Goal: Task Accomplishment & Management: Complete application form

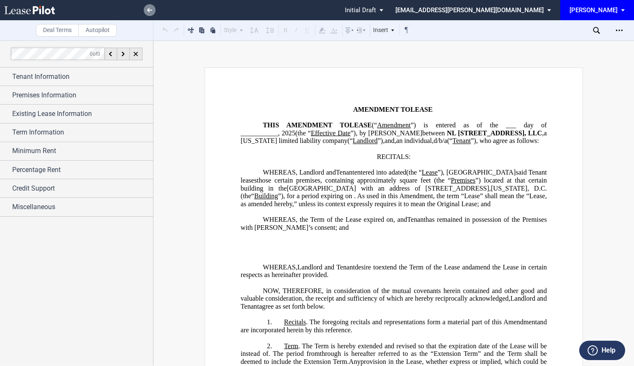
click at [151, 11] on icon at bounding box center [149, 10] width 5 height 4
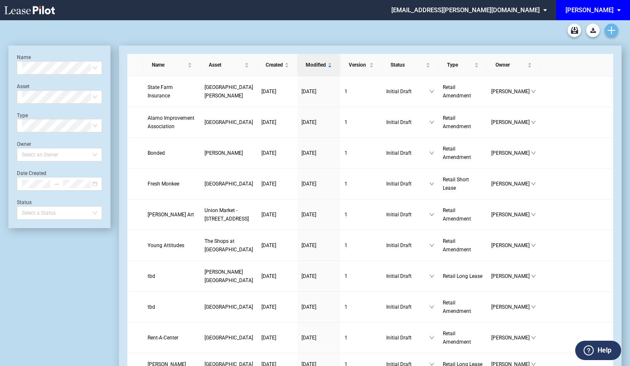
click at [615, 28] on icon "Create new document" at bounding box center [612, 31] width 8 height 8
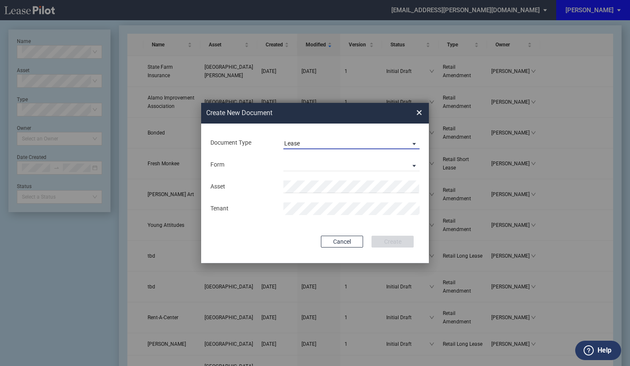
click at [303, 144] on span "Lease" at bounding box center [344, 144] width 121 height 8
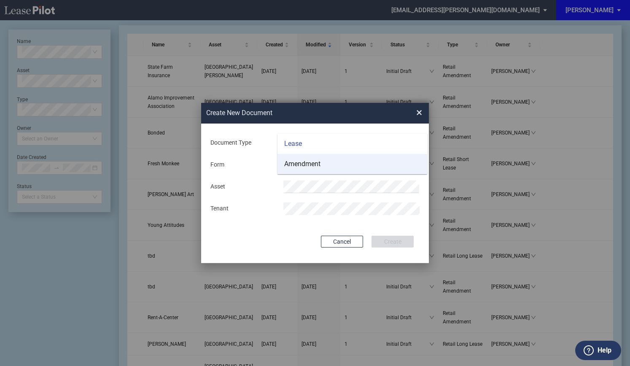
click at [305, 162] on div "Amendment" at bounding box center [302, 163] width 36 height 9
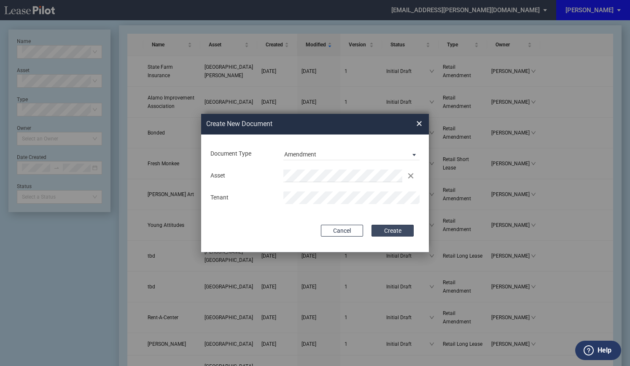
click at [380, 230] on button "Create" at bounding box center [392, 231] width 42 height 12
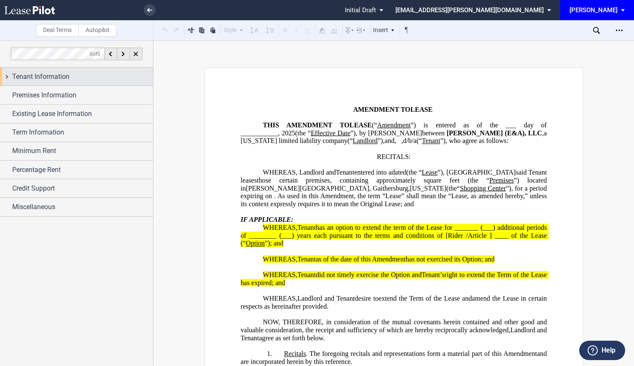
click at [110, 75] on div "Tenant Information" at bounding box center [82, 77] width 141 height 10
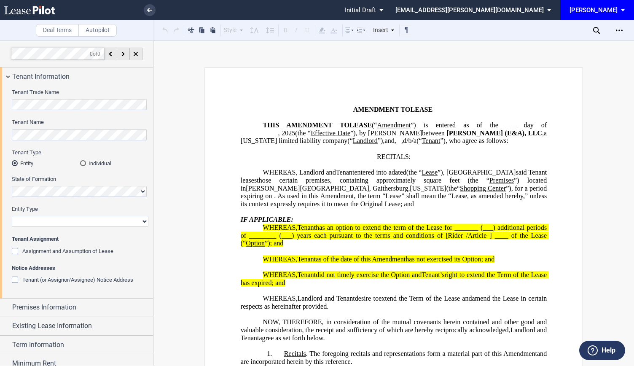
click at [80, 162] on div "Individual" at bounding box center [83, 163] width 6 height 6
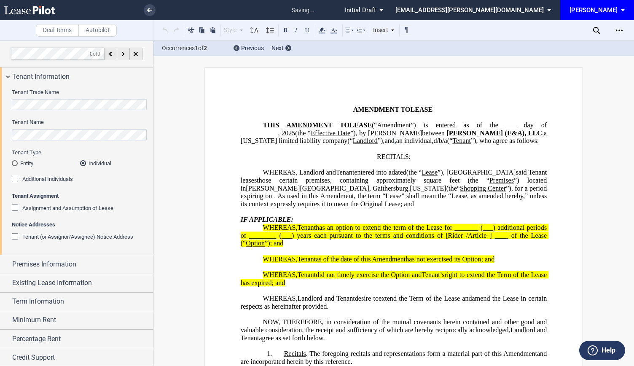
click at [13, 179] on div "Additional Individuals" at bounding box center [16, 180] width 8 height 8
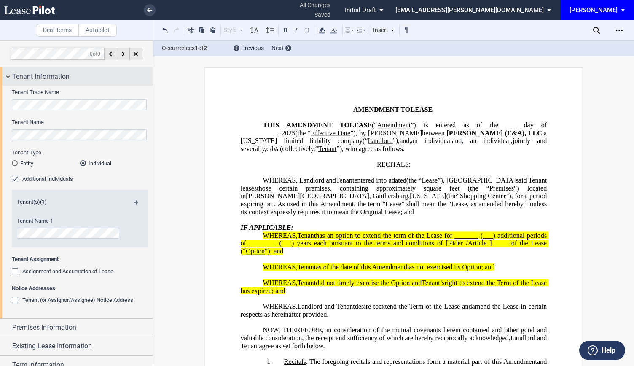
click at [11, 78] on div "Tenant Information" at bounding box center [76, 76] width 153 height 18
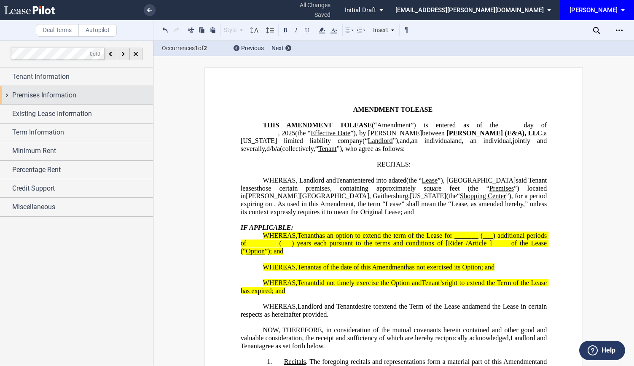
click at [5, 94] on div "Premises Information" at bounding box center [76, 95] width 153 height 18
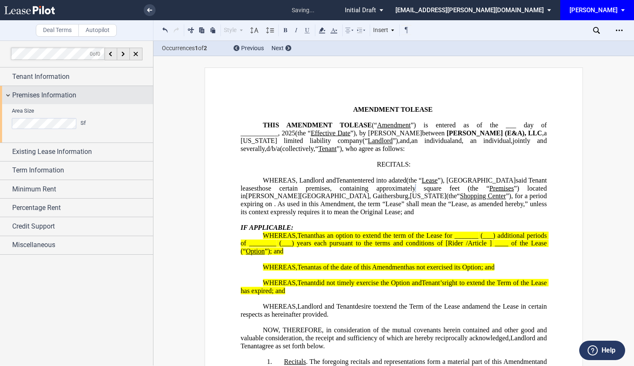
click at [11, 98] on div "Premises Information" at bounding box center [76, 95] width 153 height 18
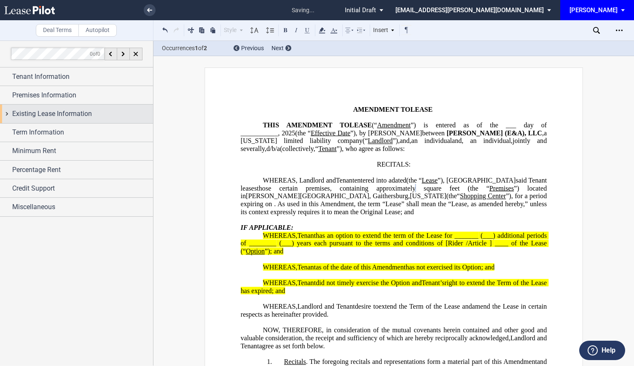
click at [5, 117] on div "Existing Lease Information" at bounding box center [76, 114] width 153 height 18
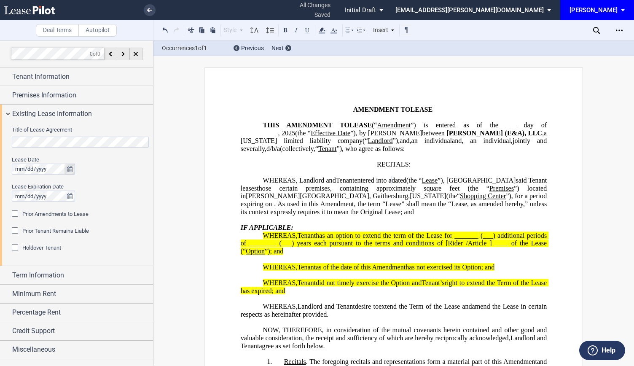
click at [68, 167] on icon "true" at bounding box center [69, 169] width 5 height 6
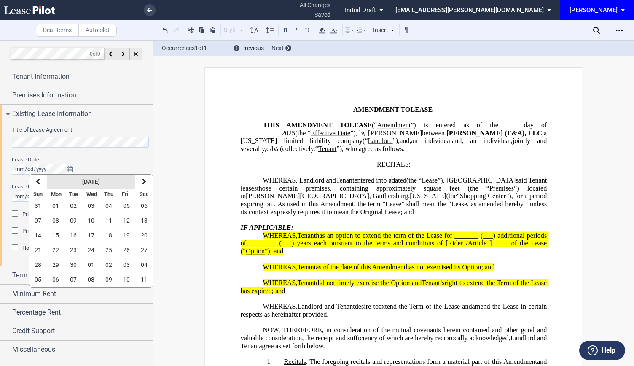
click at [100, 181] on strong "September 2025" at bounding box center [91, 181] width 18 height 7
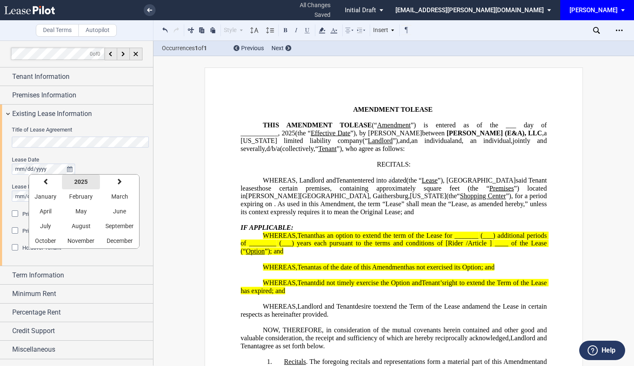
click at [84, 181] on strong "2025" at bounding box center [80, 181] width 13 height 7
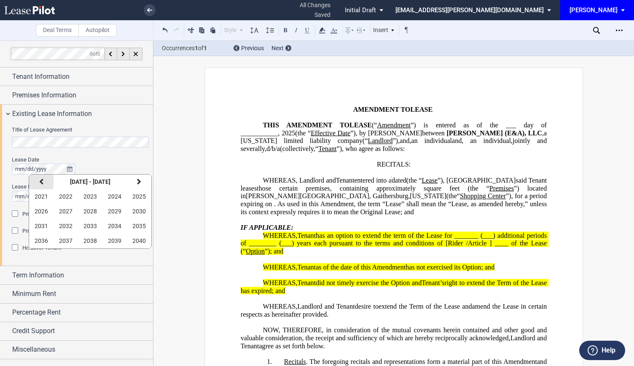
click at [40, 183] on icon "button" at bounding box center [41, 181] width 4 height 7
click at [139, 207] on button "2010" at bounding box center [139, 211] width 24 height 15
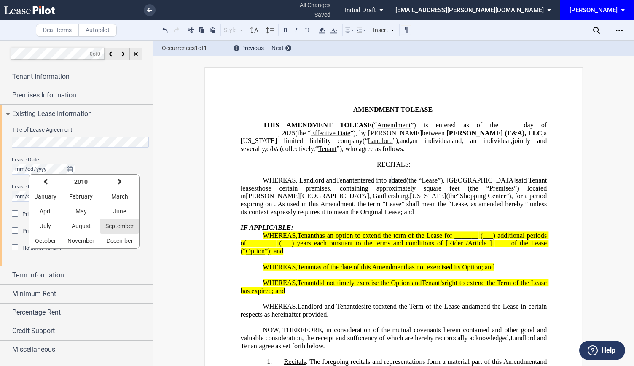
click at [119, 229] on span "September" at bounding box center [119, 226] width 28 height 7
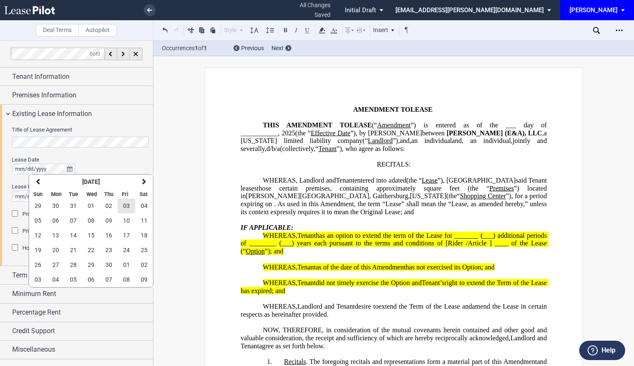
click at [127, 205] on span "03" at bounding box center [126, 205] width 7 height 7
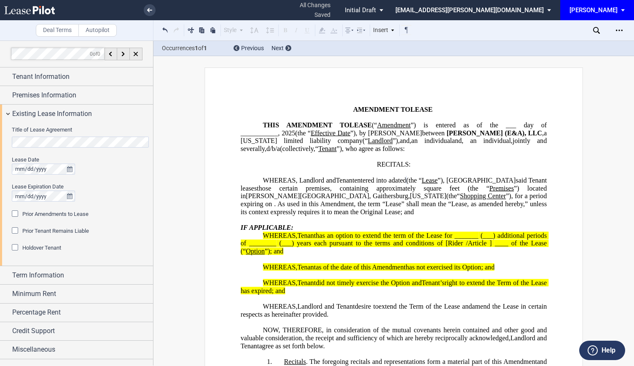
click at [14, 213] on div "Prior Amendments to Lease" at bounding box center [16, 214] width 8 height 8
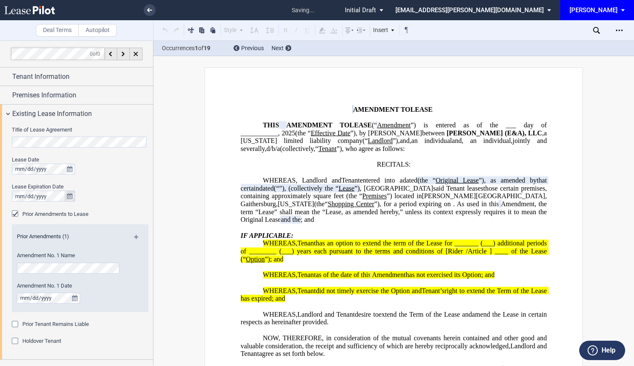
click at [71, 196] on icon "true" at bounding box center [69, 196] width 5 height 6
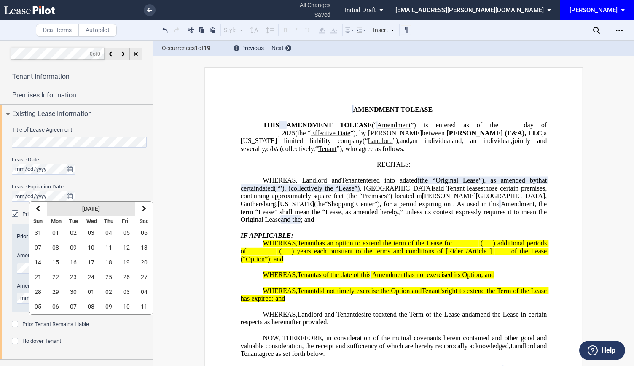
click at [94, 208] on strong "September 2025" at bounding box center [91, 208] width 18 height 7
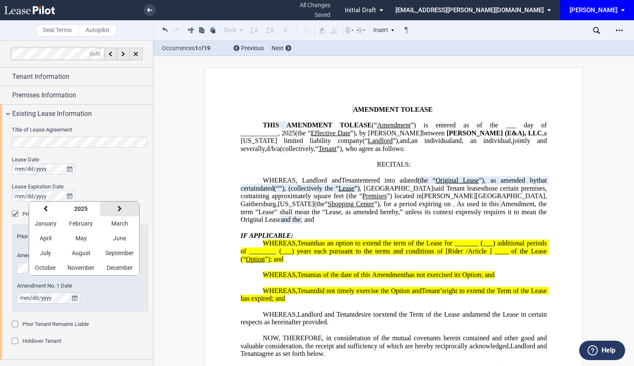
click at [116, 205] on button "next" at bounding box center [119, 209] width 39 height 15
click at [89, 220] on button "February" at bounding box center [81, 223] width 38 height 15
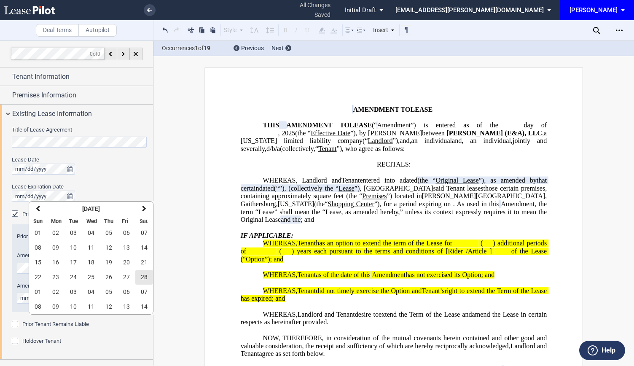
click at [141, 275] on span "28" at bounding box center [144, 277] width 7 height 7
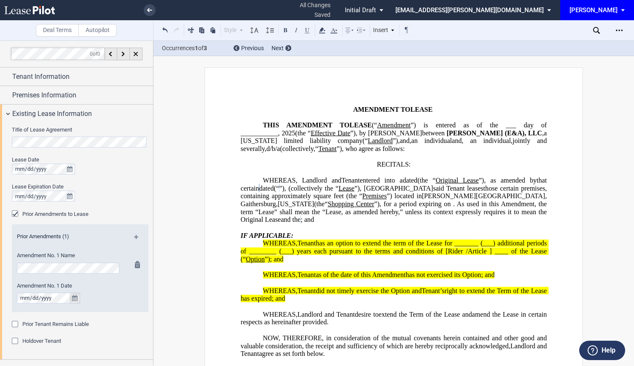
click at [76, 300] on icon "true" at bounding box center [74, 298] width 5 height 6
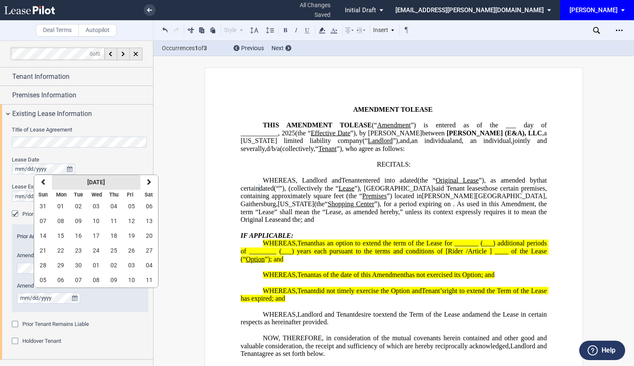
click at [105, 183] on strong "September 2025" at bounding box center [96, 182] width 18 height 7
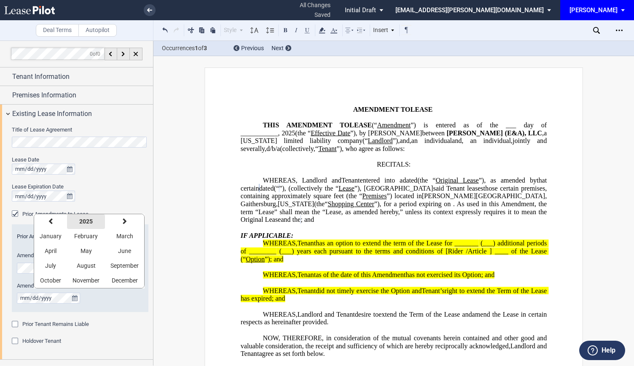
click at [88, 223] on strong "2025" at bounding box center [85, 221] width 13 height 7
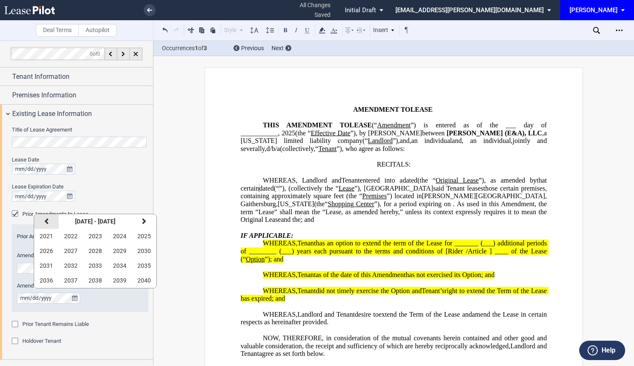
click at [47, 224] on icon "button" at bounding box center [46, 221] width 4 height 7
click at [140, 284] on button "2020" at bounding box center [144, 280] width 24 height 15
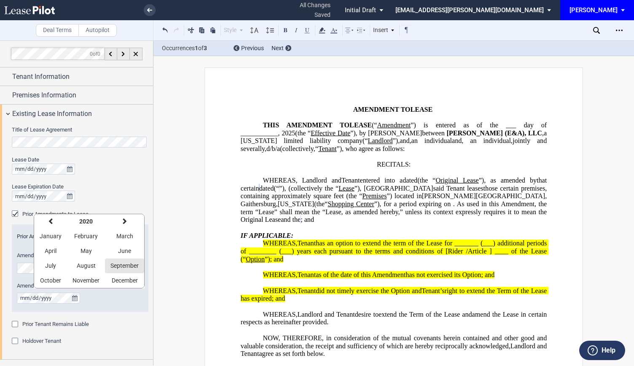
click at [124, 268] on span "September" at bounding box center [124, 265] width 28 height 7
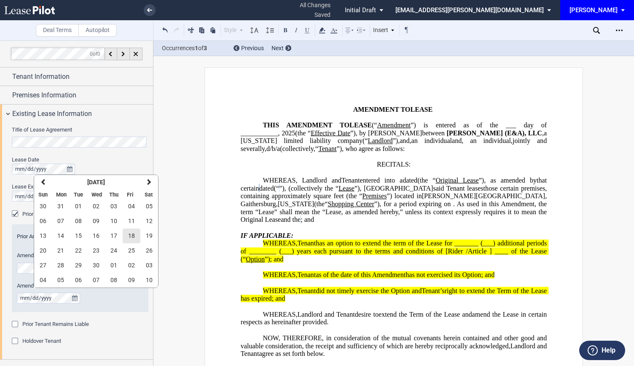
click at [129, 240] on button "18" at bounding box center [132, 236] width 18 height 15
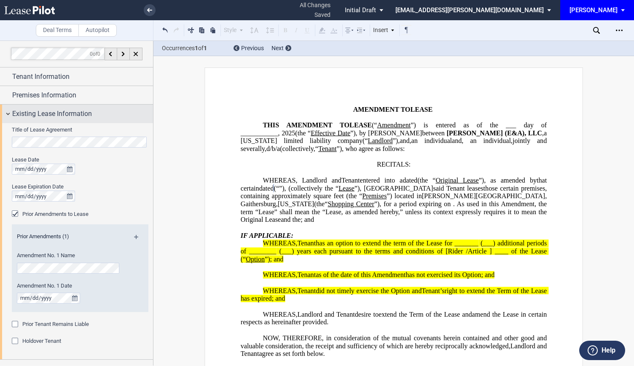
click at [8, 116] on div "Existing Lease Information" at bounding box center [76, 114] width 153 height 18
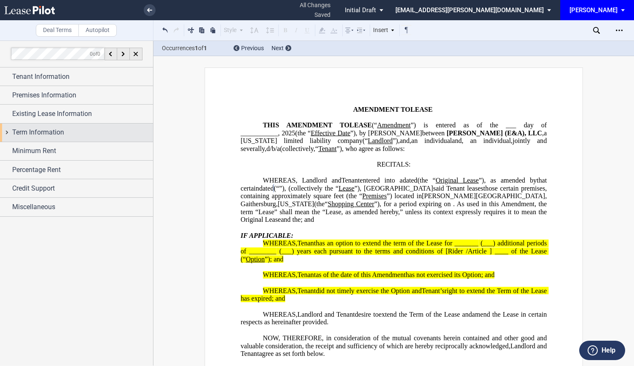
click at [5, 132] on div "Term Information" at bounding box center [76, 133] width 153 height 18
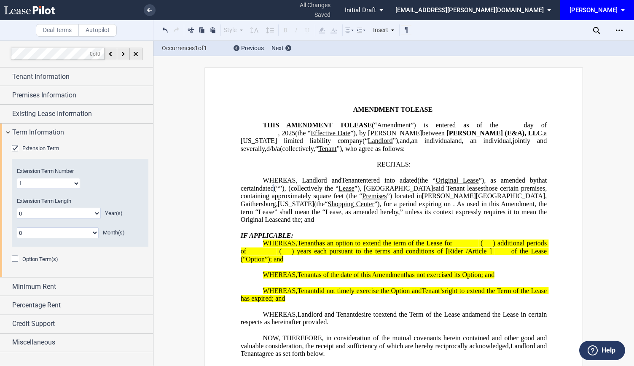
click at [76, 182] on select "1 2 3 4 5 6 7 8 9 10 11 12 13 14 15 16 17 18 19 20" at bounding box center [48, 183] width 63 height 11
select select "number:2"
click at [17, 178] on select "1 2 3 4 5 6 7 8 9 10 11 12 13 14 15 16 17 18 19 20" at bounding box center [48, 183] width 63 height 11
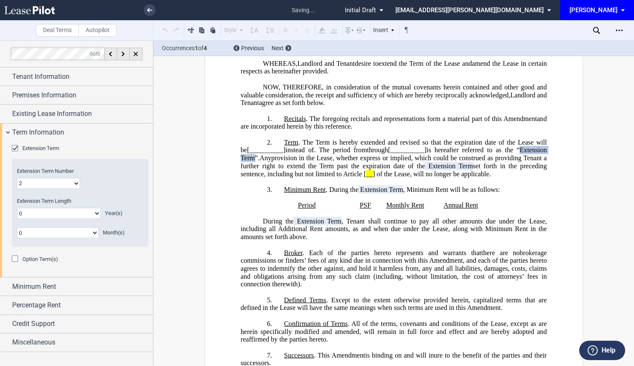
scroll to position [254, 0]
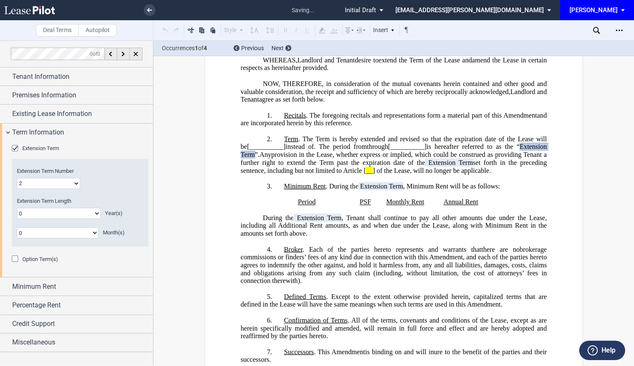
click at [85, 215] on select "0 1 2 3 4 5 6 7 8 9 10 11 12 13 14 15 16 17 18 19 20" at bounding box center [59, 213] width 84 height 11
select select "number:5"
click at [17, 208] on select "0 1 2 3 4 5 6 7 8 9 10 11 12 13 14 15 16 17 18 19 20" at bounding box center [59, 213] width 84 height 11
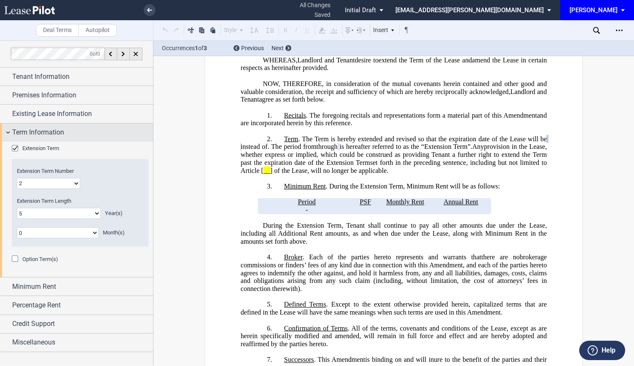
click at [8, 133] on div "Term Information" at bounding box center [76, 133] width 153 height 18
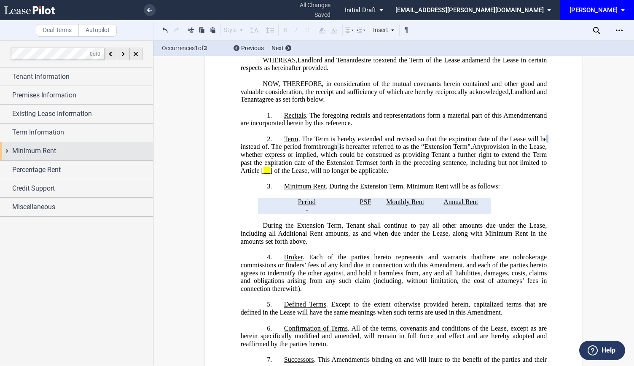
click at [11, 146] on div "Minimum Rent" at bounding box center [76, 151] width 153 height 18
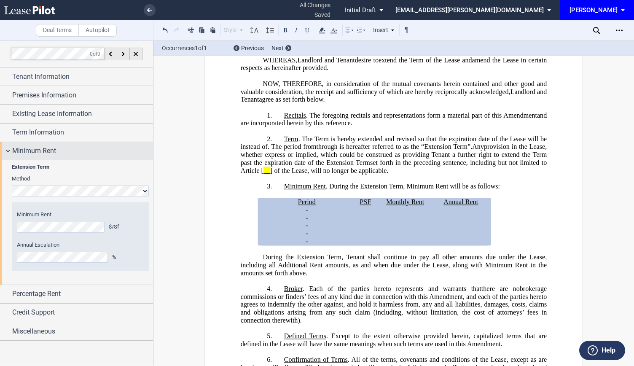
click at [9, 147] on div "Minimum Rent" at bounding box center [76, 151] width 153 height 18
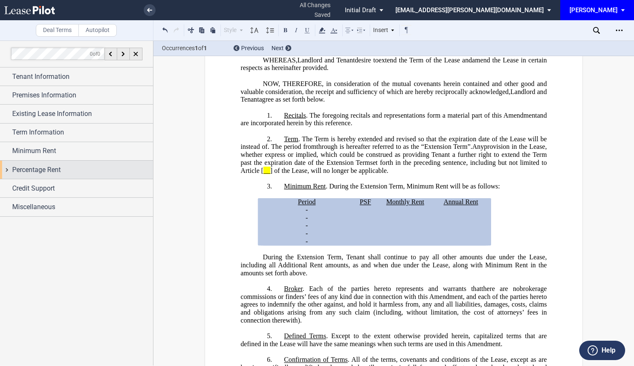
click at [7, 172] on div "Percentage Rent" at bounding box center [76, 170] width 153 height 18
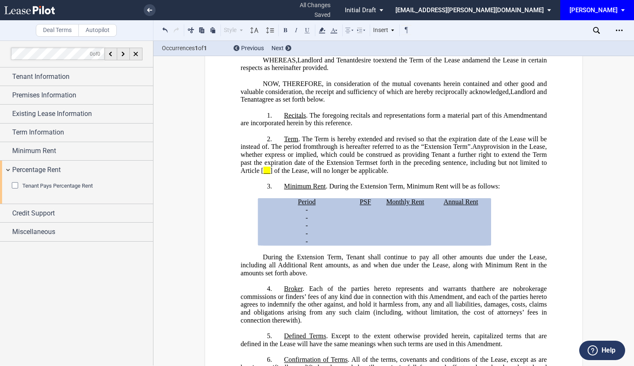
click at [16, 185] on div "Tenant Pays Percentage Rent" at bounding box center [16, 186] width 8 height 8
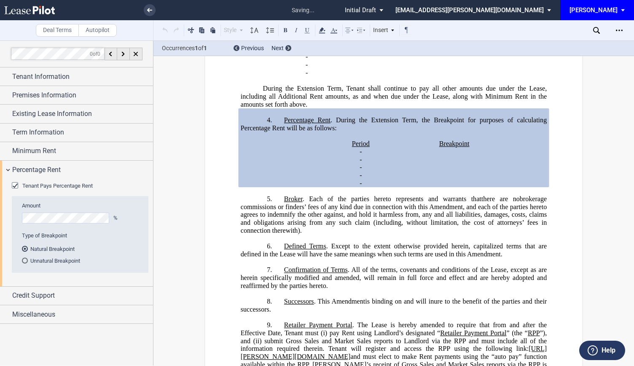
scroll to position [424, 0]
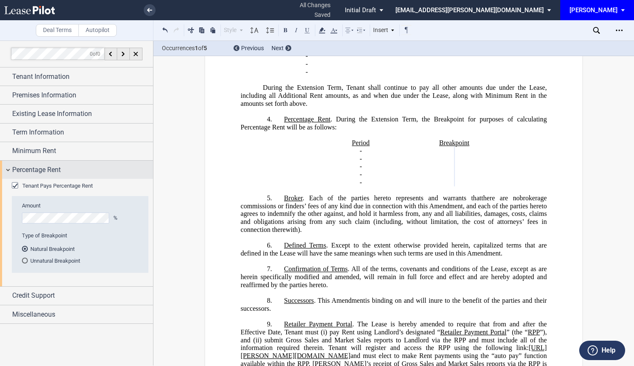
click at [7, 170] on div "Percentage Rent" at bounding box center [76, 170] width 153 height 18
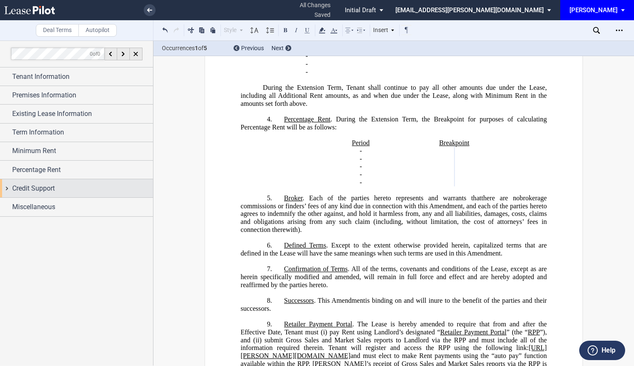
click at [8, 188] on div "Credit Support" at bounding box center [76, 188] width 153 height 18
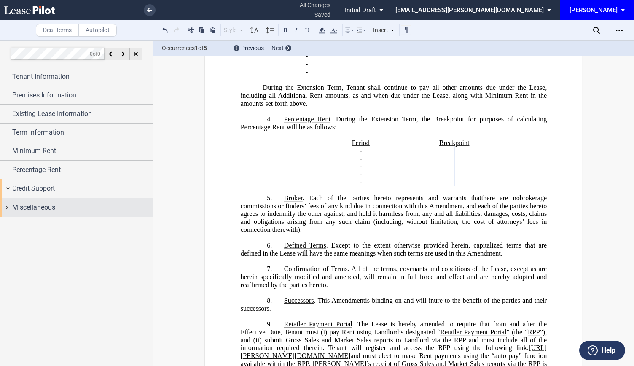
click at [5, 204] on div "Miscellaneous" at bounding box center [76, 207] width 153 height 18
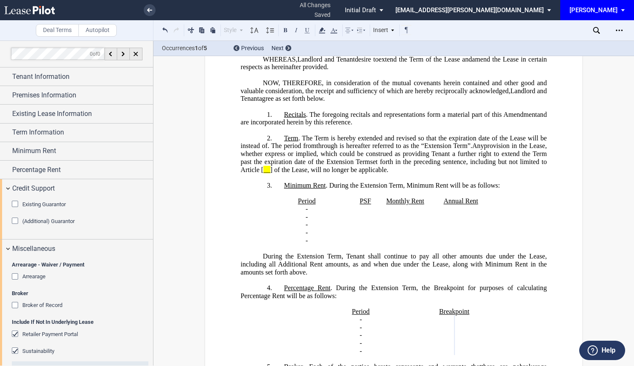
scroll to position [44, 0]
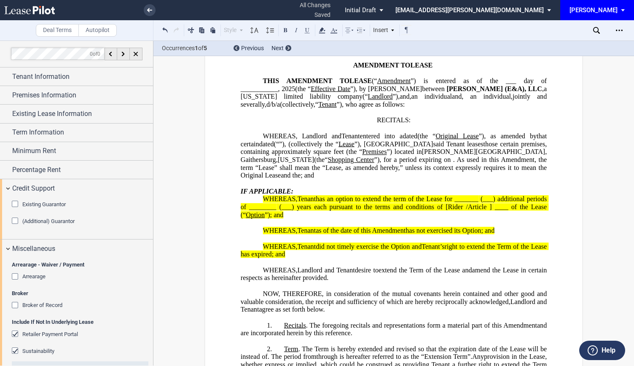
drag, startPoint x: 318, startPoint y: 272, endPoint x: 224, endPoint y: 204, distance: 116.2
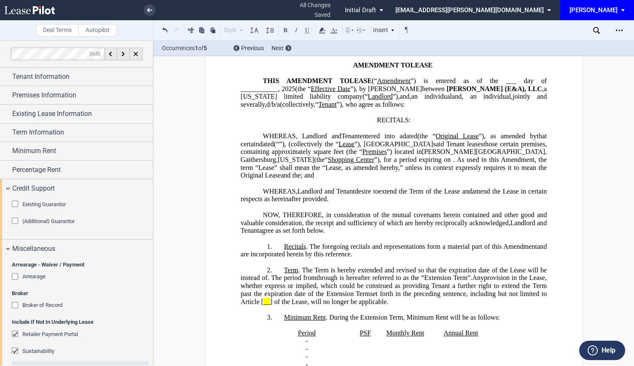
click at [387, 156] on span "”) located in" at bounding box center [404, 152] width 35 height 8
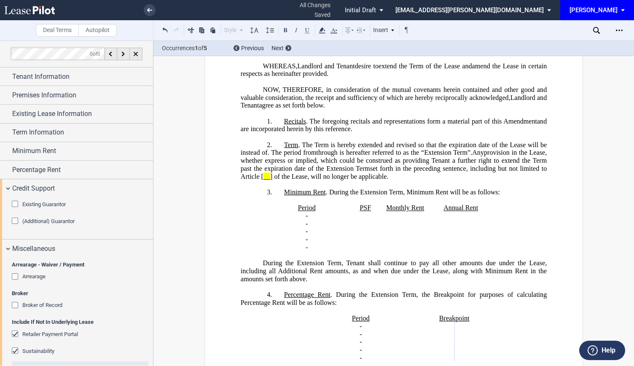
scroll to position [171, 0]
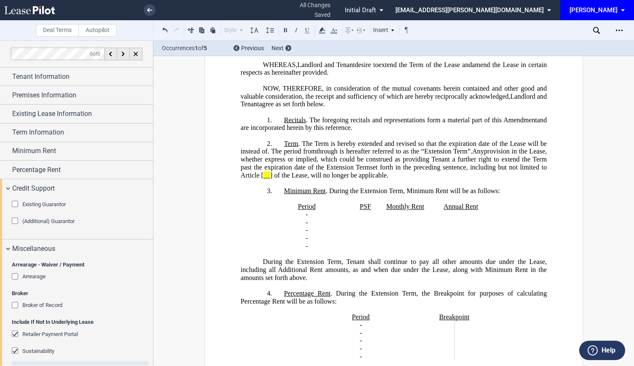
click at [279, 164] on p "2. Term . The Term is hereby extended and revised so that the expiration date o…" at bounding box center [394, 160] width 306 height 40
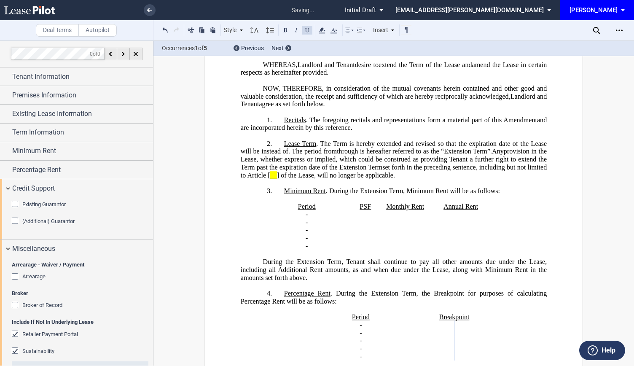
click at [332, 155] on span ". The Term is hereby extended and revised so that the expiration date of the Le…" at bounding box center [395, 147] width 308 height 15
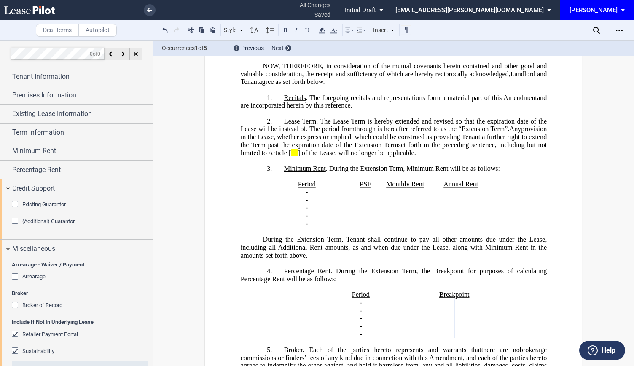
scroll to position [213, 0]
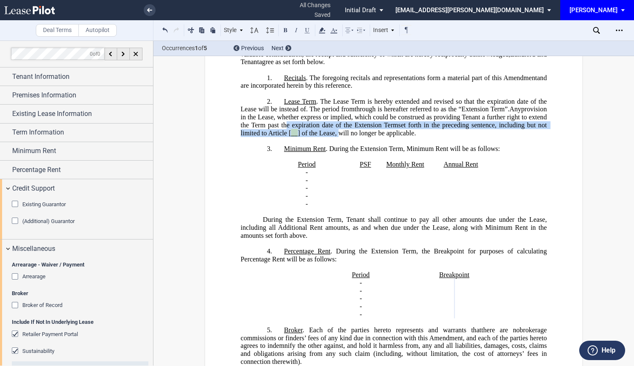
drag, startPoint x: 538, startPoint y: 144, endPoint x: 310, endPoint y: 160, distance: 229.1
click at [310, 137] on p "2. Lease Term . The Lease Term is hereby extended and revised so that the expir…" at bounding box center [394, 117] width 306 height 40
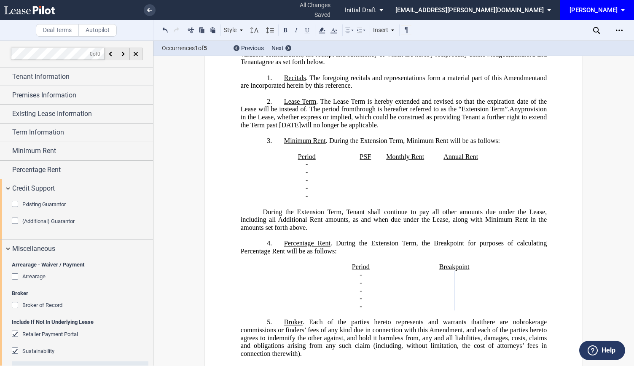
click at [310, 145] on span "Minimum Rent" at bounding box center [305, 141] width 42 height 8
click at [498, 145] on span ", Minimum Rent will be as follows:" at bounding box center [484, 141] width 97 height 8
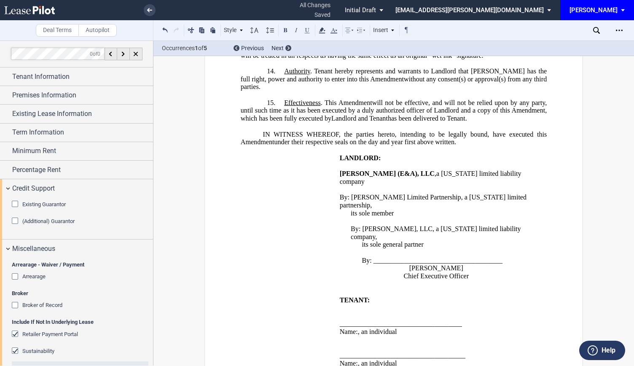
scroll to position [1144, 0]
